Goal: Task Accomplishment & Management: Manage account settings

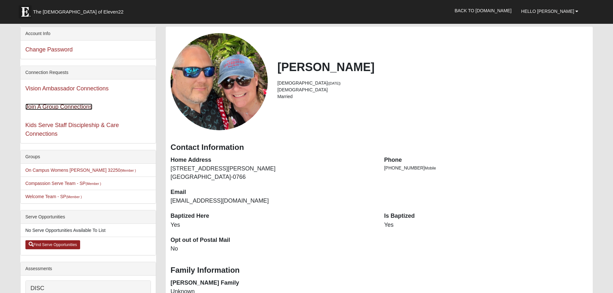
click at [53, 107] on link "Join A Group Connections" at bounding box center [58, 107] width 67 height 6
click at [40, 87] on link "Vision Ambassador Connections" at bounding box center [66, 88] width 83 height 6
click at [47, 125] on link "Kids Serve Staff Discipleship & Care Connections" at bounding box center [72, 129] width 94 height 15
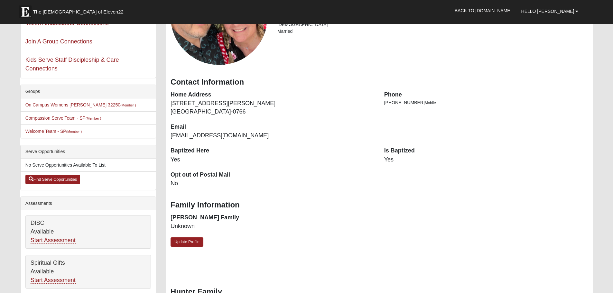
scroll to position [97, 0]
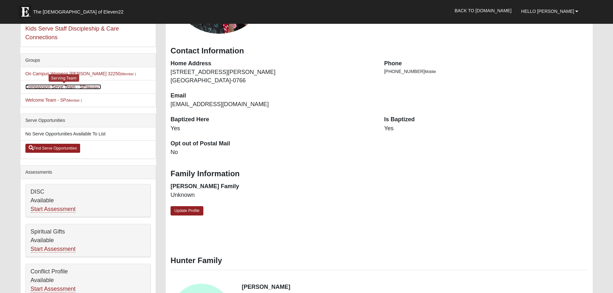
click at [74, 88] on link "Compassion Serve Team - SP (Member )" at bounding box center [63, 86] width 76 height 5
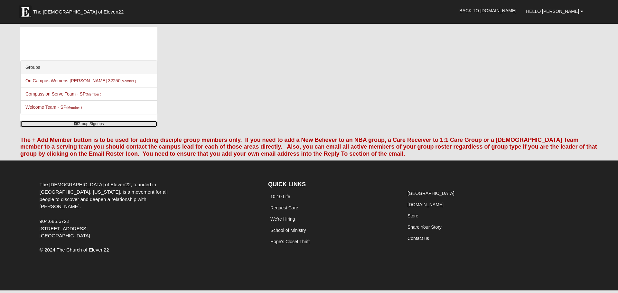
click at [103, 124] on link "Group Signups" at bounding box center [88, 124] width 137 height 7
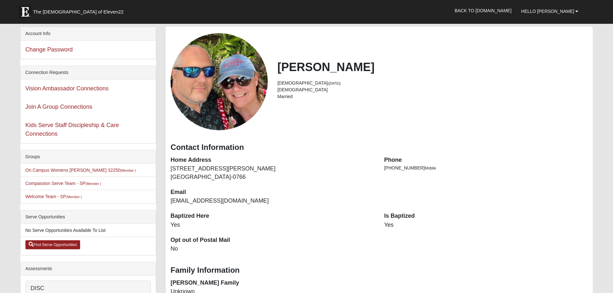
scroll to position [97, 0]
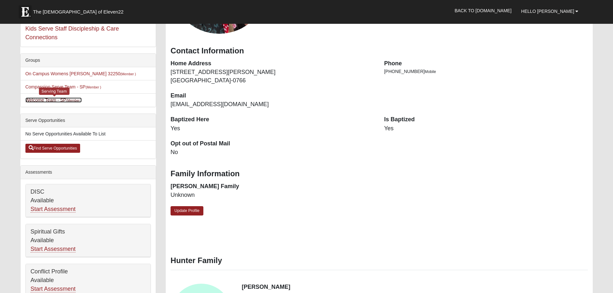
click at [46, 101] on link "Welcome Team - SP (Member )" at bounding box center [53, 99] width 57 height 5
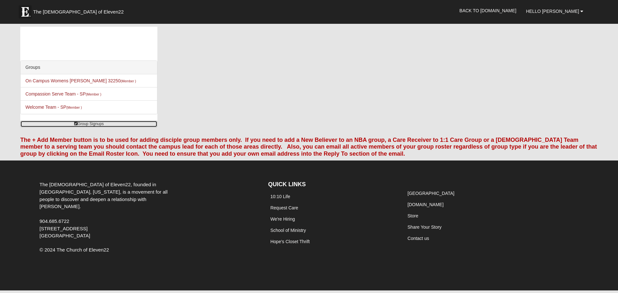
click at [92, 125] on link "Group Signups" at bounding box center [88, 124] width 137 height 7
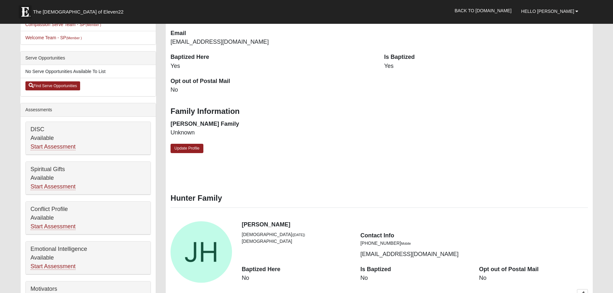
scroll to position [161, 0]
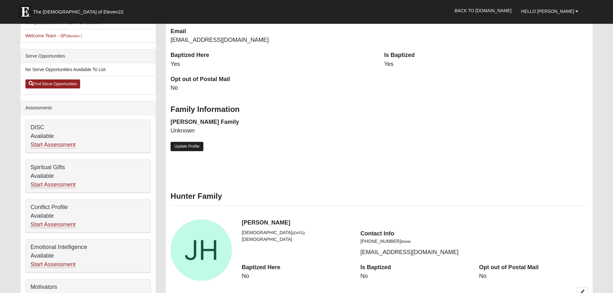
click at [195, 146] on link "Update Profile" at bounding box center [187, 146] width 33 height 9
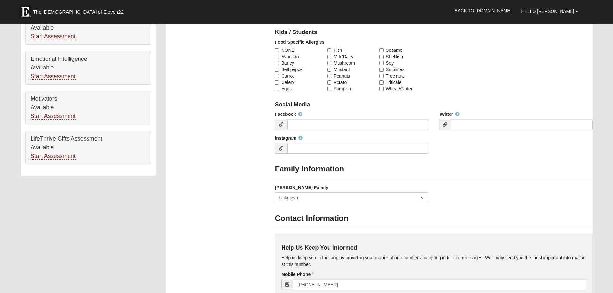
scroll to position [354, 0]
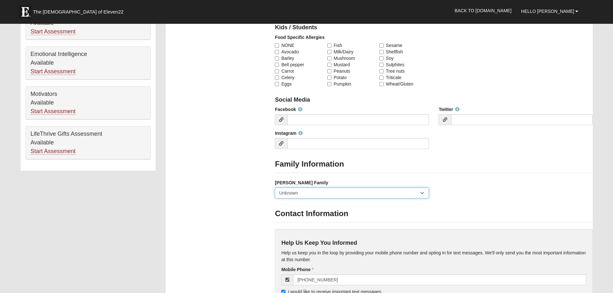
click at [421, 195] on select "Yes, we are a current foster family No, we are a former foster family No, we ha…" at bounding box center [352, 193] width 154 height 11
click at [275, 188] on select "Yes, we are a current foster family No, we are a former foster family No, we ha…" at bounding box center [352, 193] width 154 height 11
click at [423, 193] on select "Yes, we are a current foster family No, we are a former foster family No, we ha…" at bounding box center [352, 193] width 154 height 11
select select "2892"
click at [275, 188] on select "Yes, we are a current foster family No, we are a former foster family No, we ha…" at bounding box center [352, 193] width 154 height 11
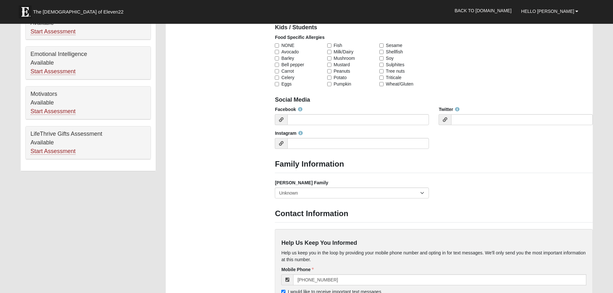
click at [219, 219] on div "Photo Family Information Campus Arlington Baymeadows Eleven22 Online Fleming Is…" at bounding box center [379, 105] width 437 height 864
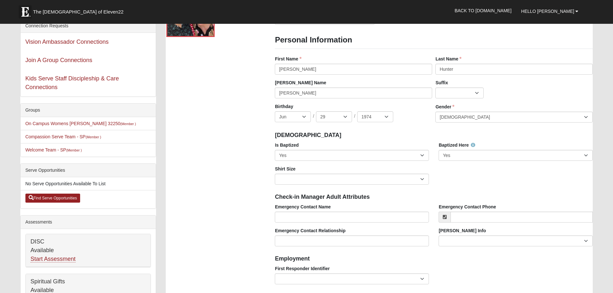
scroll to position [0, 0]
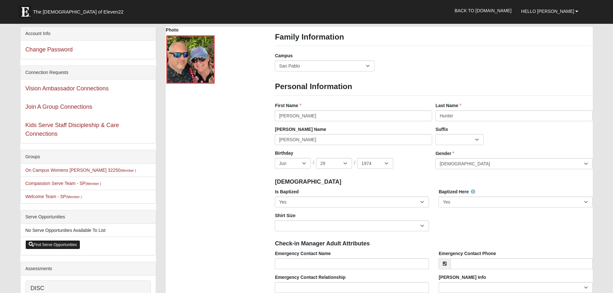
click at [59, 243] on link "Find Serve Opportunities" at bounding box center [52, 244] width 55 height 9
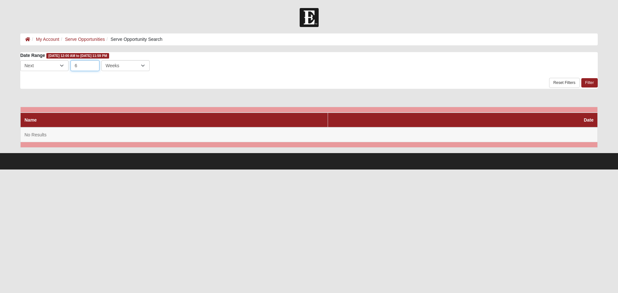
click at [86, 66] on input "6" at bounding box center [84, 65] width 29 height 11
click at [144, 64] on select "Days Weeks Months" at bounding box center [125, 65] width 48 height 11
select select "3"
click at [101, 60] on select "Days Weeks Months" at bounding box center [125, 65] width 48 height 11
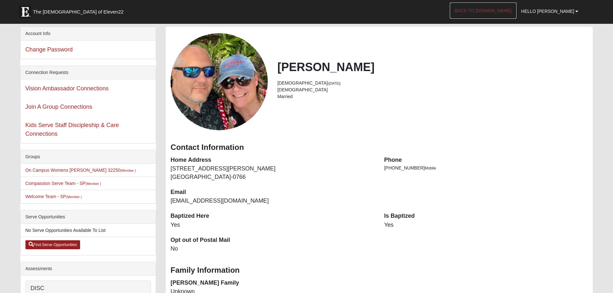
click at [501, 10] on link "Back to [DOMAIN_NAME]" at bounding box center [483, 11] width 67 height 16
click at [48, 125] on link "Kids Serve Staff Discipleship & Care Connections" at bounding box center [72, 129] width 94 height 15
